Goal: Communication & Community: Ask a question

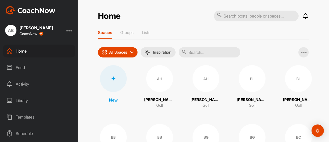
scroll to position [14, 0]
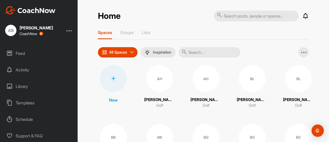
click at [26, 120] on div "Schedule" at bounding box center [39, 119] width 73 height 13
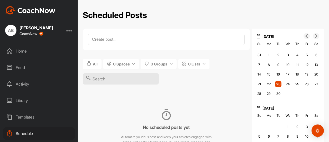
click at [70, 30] on div at bounding box center [69, 30] width 6 height 6
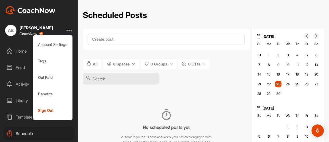
click at [72, 33] on div at bounding box center [69, 30] width 6 height 6
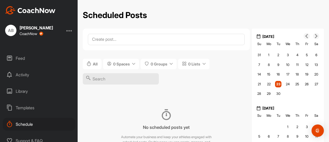
scroll to position [14, 0]
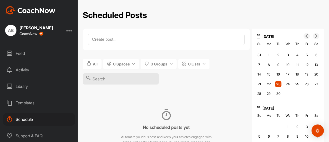
click at [33, 135] on div "Support & FAQ" at bounding box center [39, 135] width 73 height 13
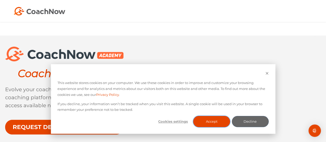
click at [204, 116] on button "Accept" at bounding box center [211, 121] width 37 height 11
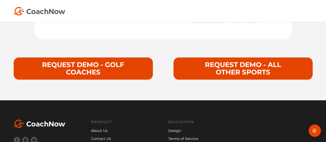
scroll to position [1938, 0]
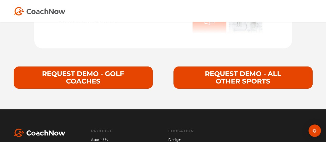
click at [86, 79] on link "REQUEST DEMO - GOLF COACHES" at bounding box center [83, 77] width 139 height 22
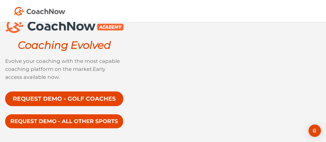
scroll to position [0, 0]
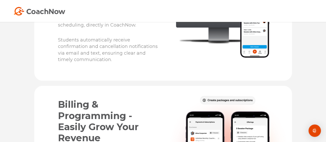
scroll to position [968, 0]
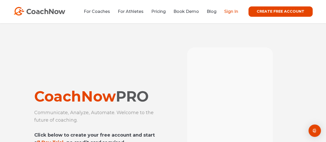
click at [232, 14] on link "Sign In" at bounding box center [231, 11] width 14 height 5
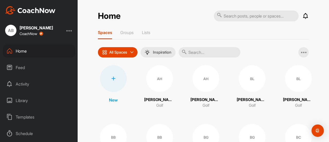
click at [69, 30] on div at bounding box center [69, 30] width 6 height 6
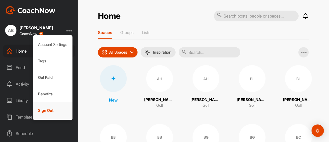
click at [51, 109] on div "Sign Out" at bounding box center [53, 110] width 40 height 16
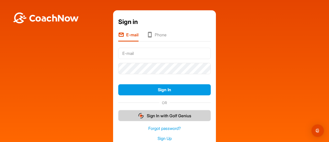
click at [168, 115] on button "Sign In with Golf Genius" at bounding box center [164, 115] width 93 height 11
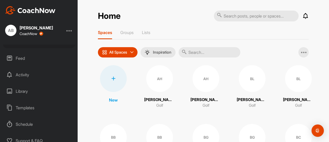
scroll to position [14, 0]
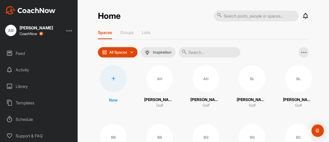
click at [31, 117] on div "Schedule" at bounding box center [39, 119] width 73 height 13
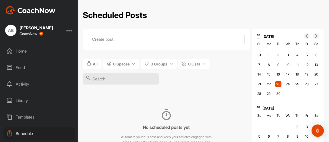
click at [24, 46] on div "Home" at bounding box center [39, 51] width 73 height 13
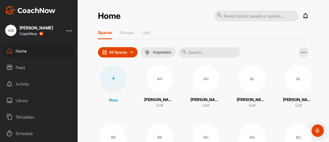
click at [24, 68] on div "Feed" at bounding box center [39, 67] width 73 height 13
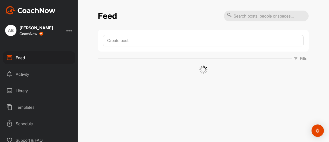
scroll to position [14, 0]
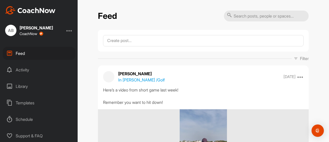
click at [68, 30] on div "AB [PERSON_NAME] CoachNow" at bounding box center [39, 30] width 78 height 11
click at [72, 31] on div at bounding box center [69, 30] width 6 height 6
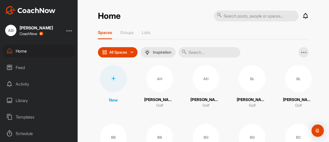
click at [71, 32] on div at bounding box center [69, 30] width 6 height 6
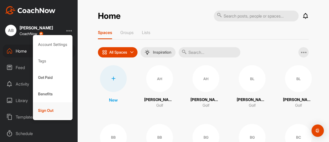
click at [39, 110] on div "Sign Out" at bounding box center [53, 110] width 40 height 16
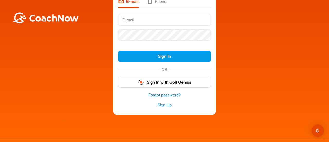
scroll to position [41, 0]
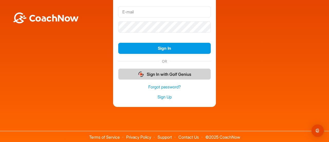
click at [160, 69] on button "Sign In with Golf Genius" at bounding box center [164, 73] width 93 height 11
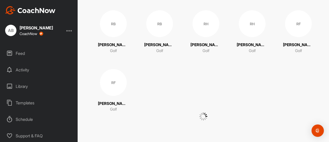
scroll to position [1172, 0]
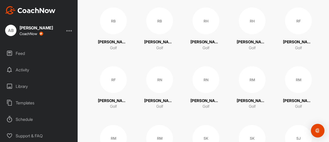
click at [319, 131] on img "Open Intercom Messenger" at bounding box center [318, 130] width 7 height 7
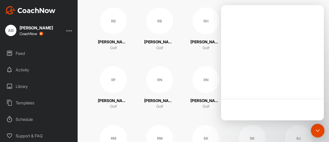
scroll to position [0, 0]
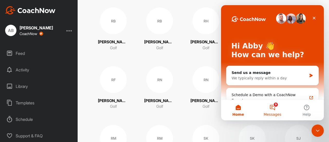
click at [273, 108] on button "9 Messages" at bounding box center [273, 110] width 34 height 21
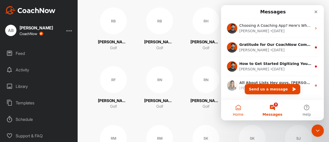
click at [241, 109] on button "Home" at bounding box center [238, 110] width 34 height 21
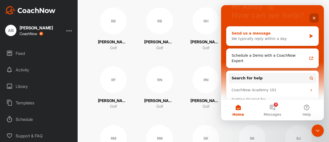
scroll to position [62, 0]
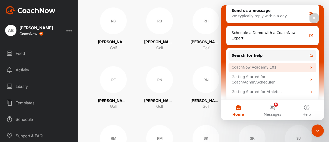
click at [269, 65] on div "CoachNow Academy 101" at bounding box center [270, 67] width 76 height 5
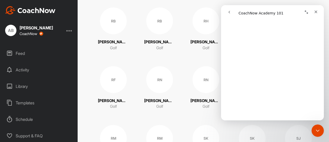
scroll to position [750, 0]
click at [303, 9] on button "Expand window" at bounding box center [307, 12] width 10 height 10
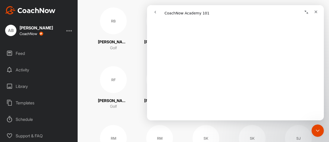
scroll to position [750, 0]
click at [317, 11] on icon "Close" at bounding box center [316, 12] width 4 height 4
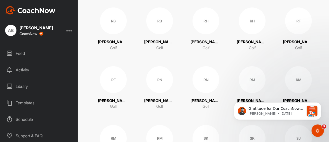
scroll to position [0, 0]
click at [320, 131] on div "Open Intercom Messenger" at bounding box center [317, 129] width 17 height 17
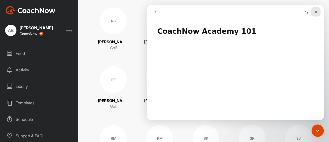
click at [316, 12] on icon "Close" at bounding box center [316, 12] width 4 height 4
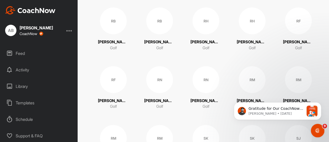
click at [317, 130] on icon "Open Intercom Messenger" at bounding box center [317, 130] width 8 height 8
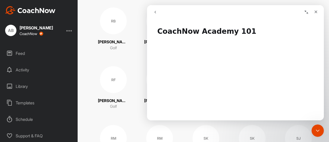
click at [158, 12] on button "go back" at bounding box center [156, 12] width 10 height 10
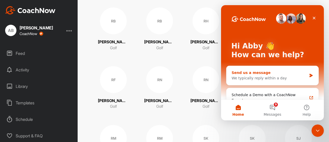
click at [266, 77] on div "We typically reply within a day" at bounding box center [269, 77] width 75 height 5
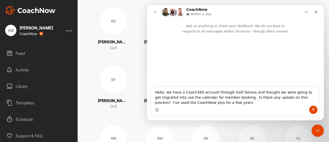
type textarea "Hello, we have a Coach360 account through Golf Genius and thought we were going…"
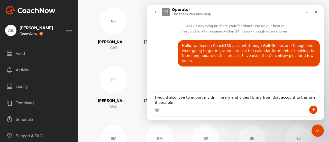
type textarea "I would also love to import my drill library and video library from that accoun…"
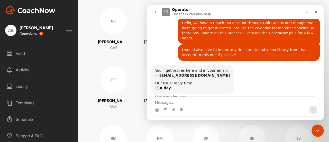
scroll to position [25, 0]
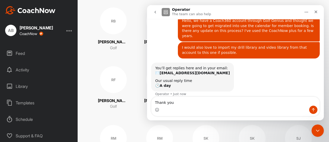
type textarea "Thank you!"
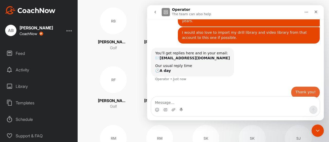
scroll to position [40, 0]
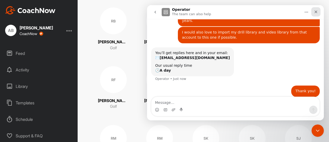
click at [317, 11] on icon "Close" at bounding box center [316, 12] width 3 height 3
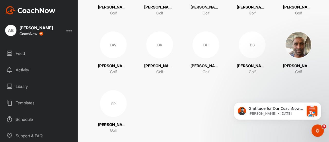
scroll to position [2328, 0]
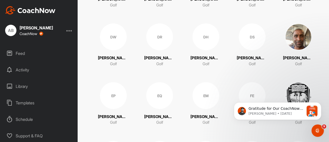
click at [23, 85] on div "Library" at bounding box center [39, 86] width 73 height 13
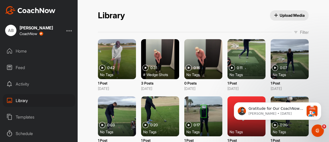
scroll to position [14, 0]
